Goal: Task Accomplishment & Management: Manage account settings

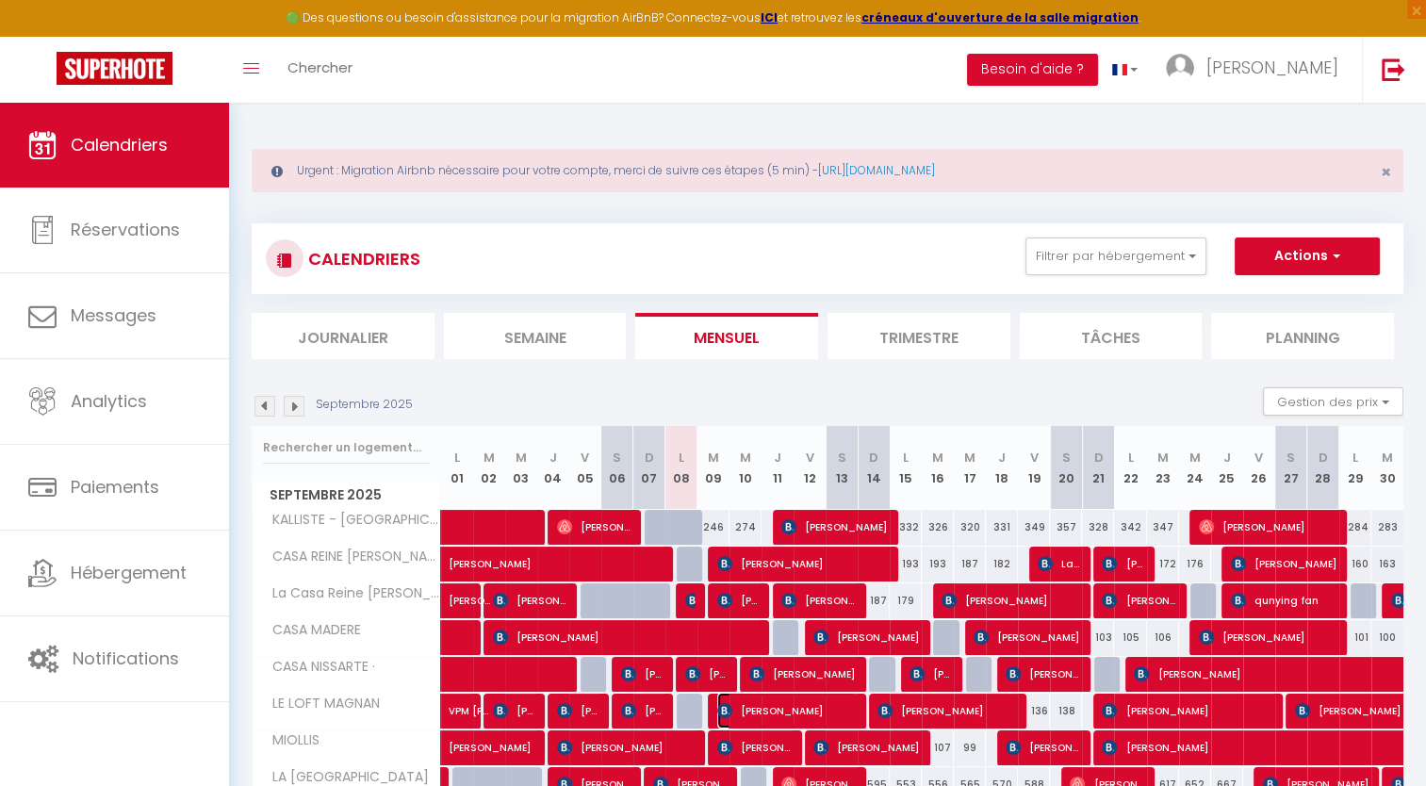
drag, startPoint x: 757, startPoint y: 694, endPoint x: 873, endPoint y: 690, distance: 116.0
click at [757, 694] on span "[PERSON_NAME]" at bounding box center [786, 711] width 139 height 36
select select "OK"
select select "1"
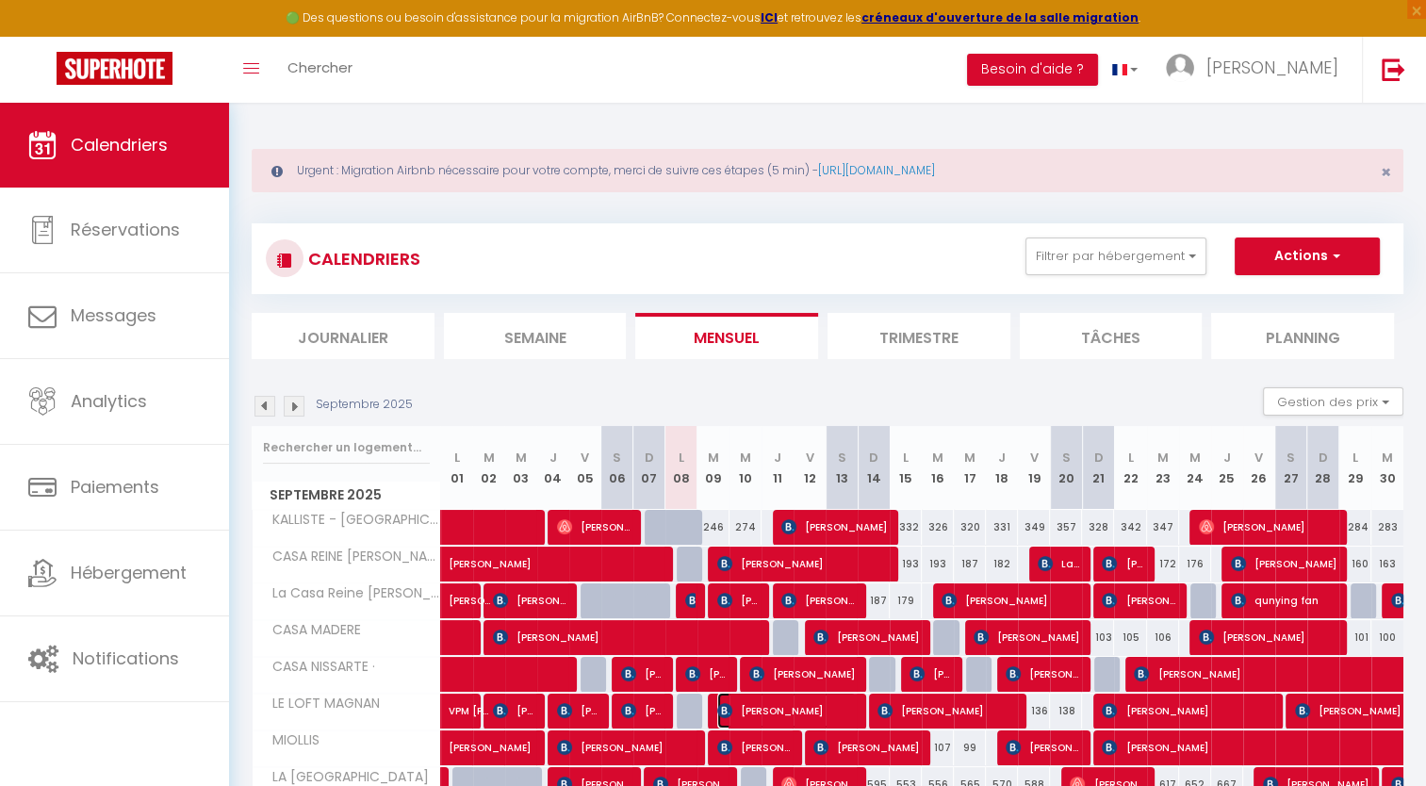
select select "1"
select select
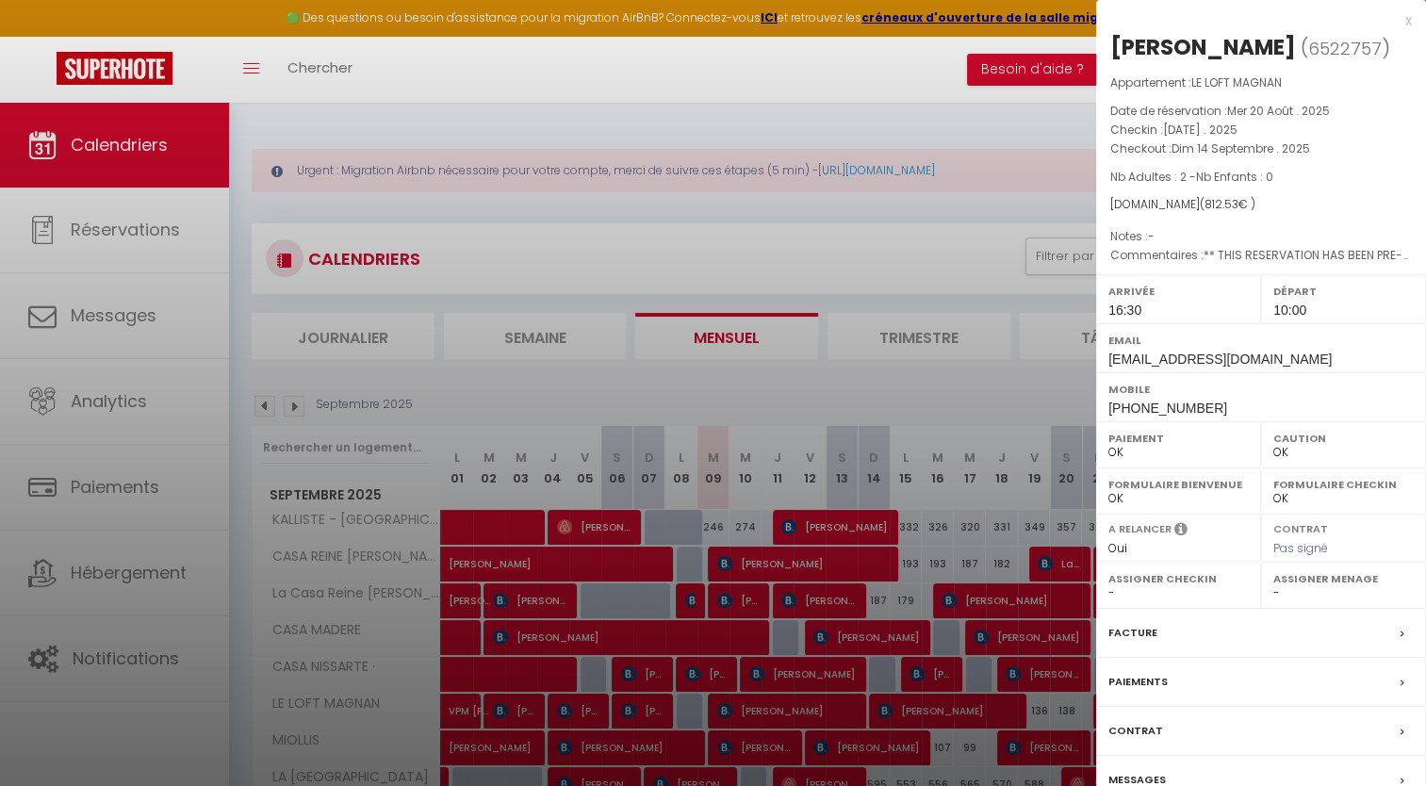
click at [1403, 21] on div "x" at bounding box center [1254, 20] width 316 height 23
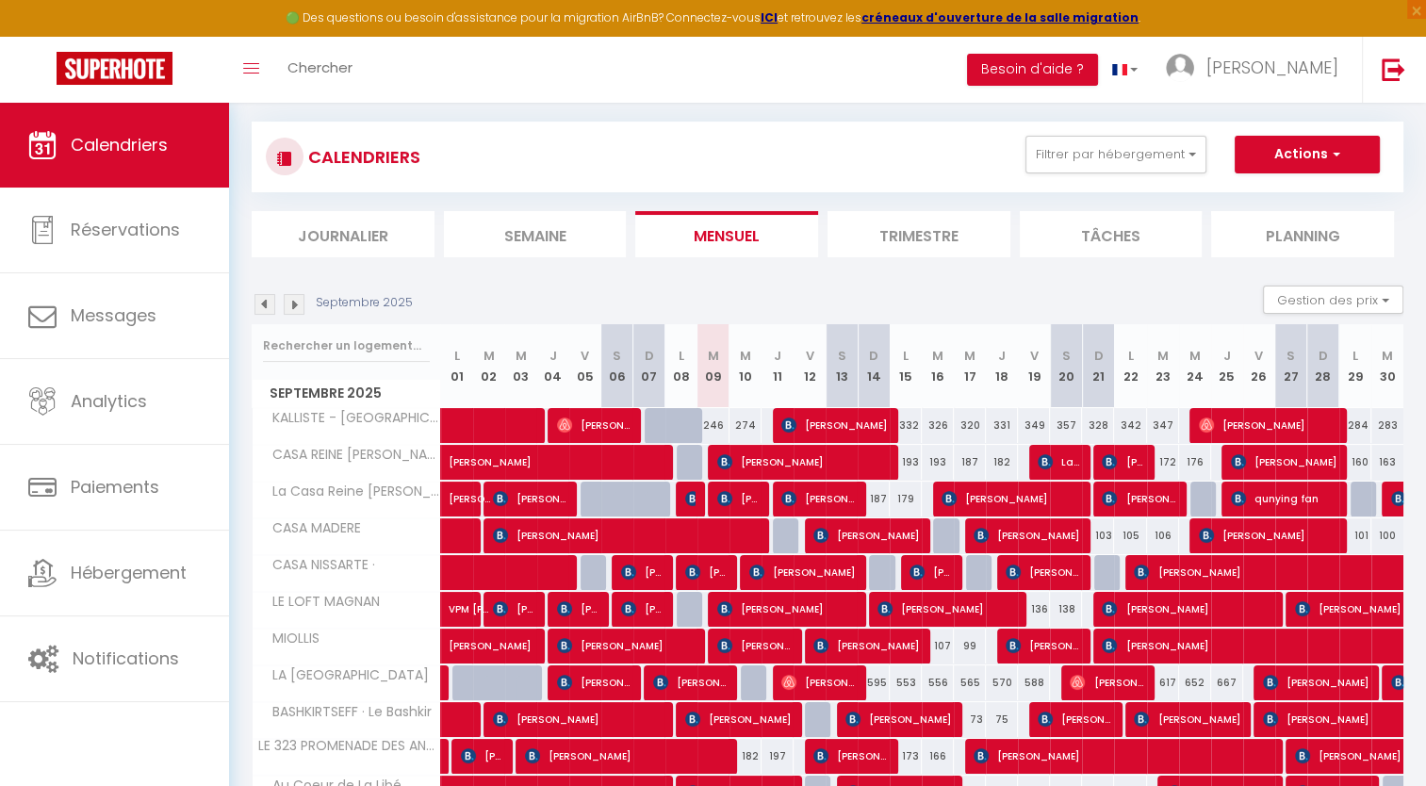
scroll to position [151, 0]
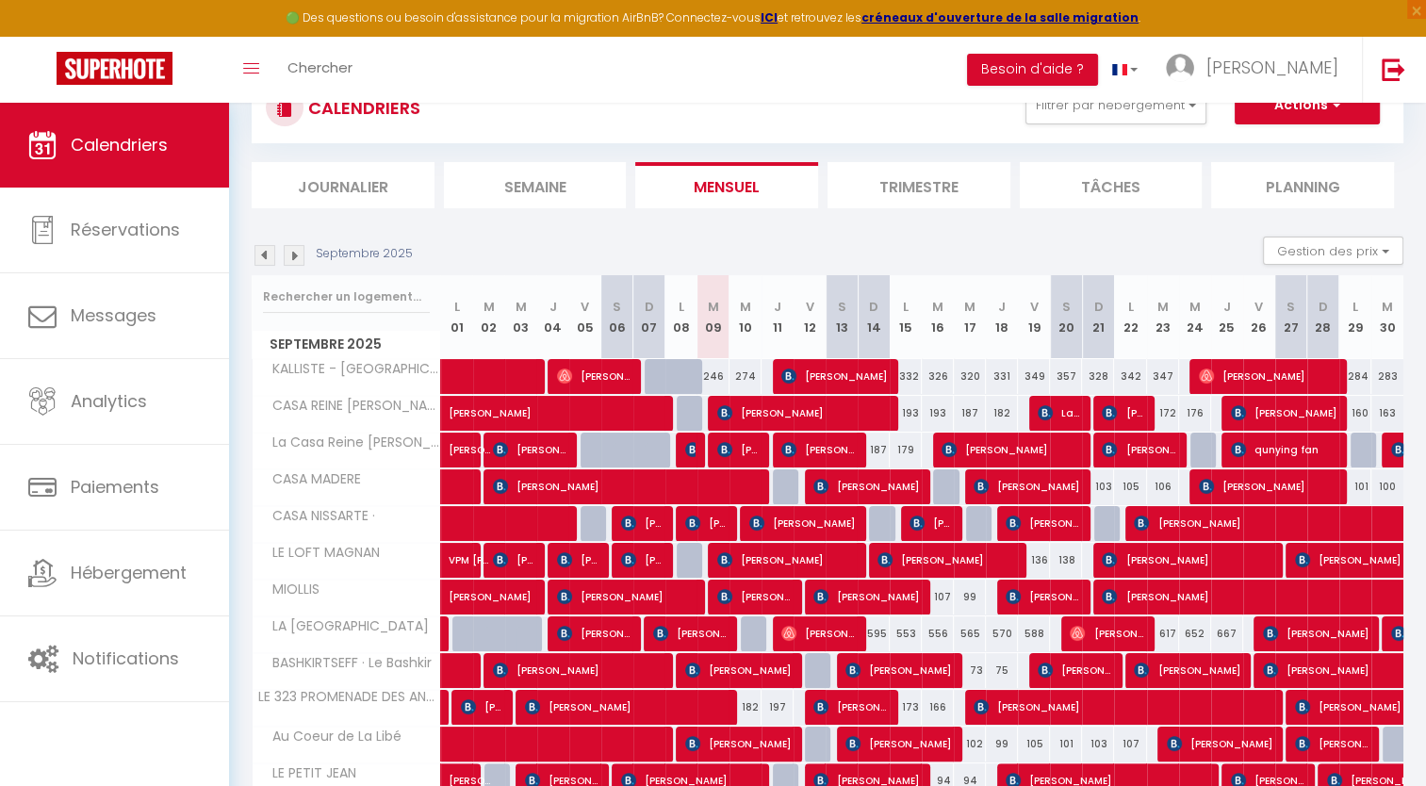
click at [742, 525] on div at bounding box center [756, 524] width 32 height 36
click at [784, 699] on div "197" at bounding box center [777, 707] width 32 height 35
type input "197"
type input "Jeu 11 Septembre 2025"
type input "Ven 12 Septembre 2025"
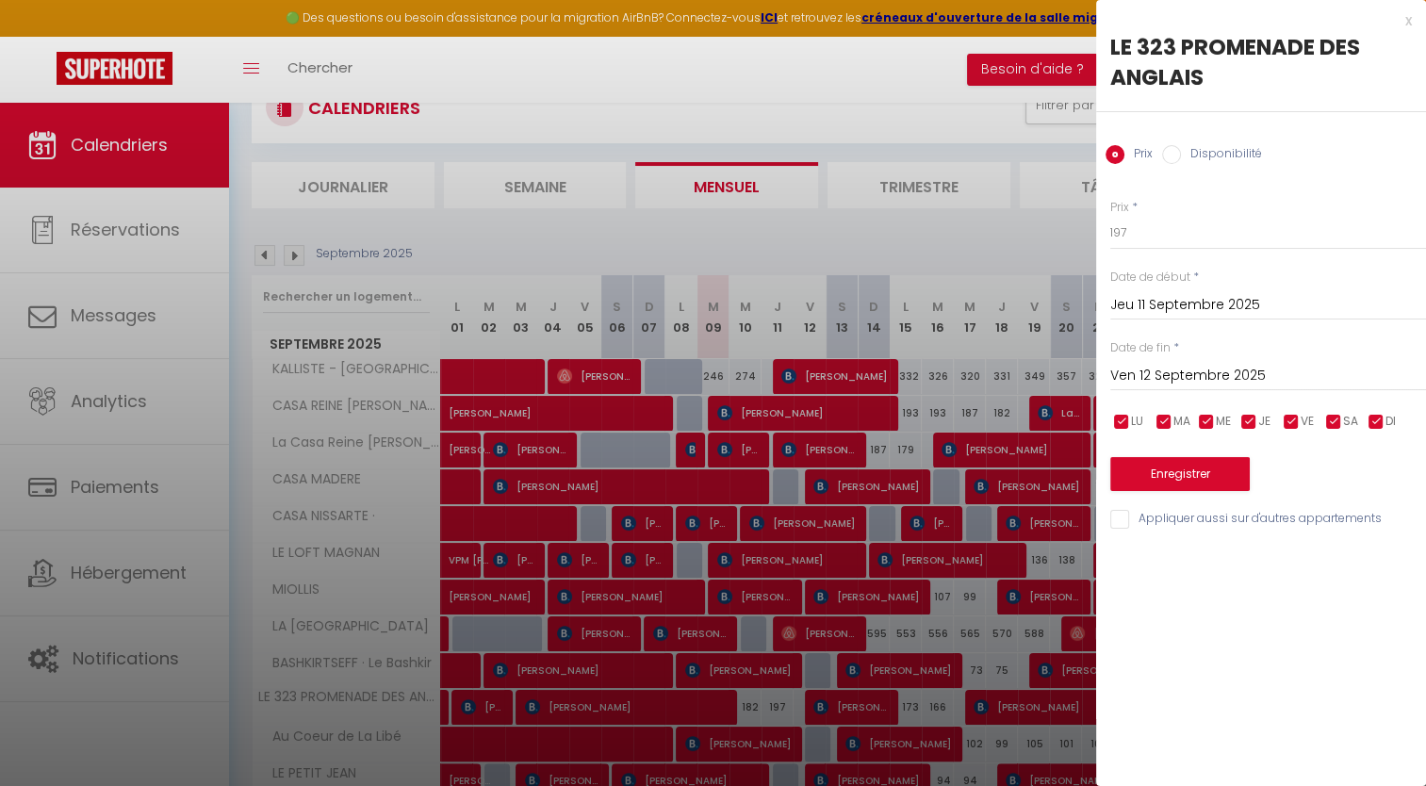
click at [1405, 20] on div "x" at bounding box center [1254, 20] width 316 height 23
